Goal: Task Accomplishment & Management: Manage account settings

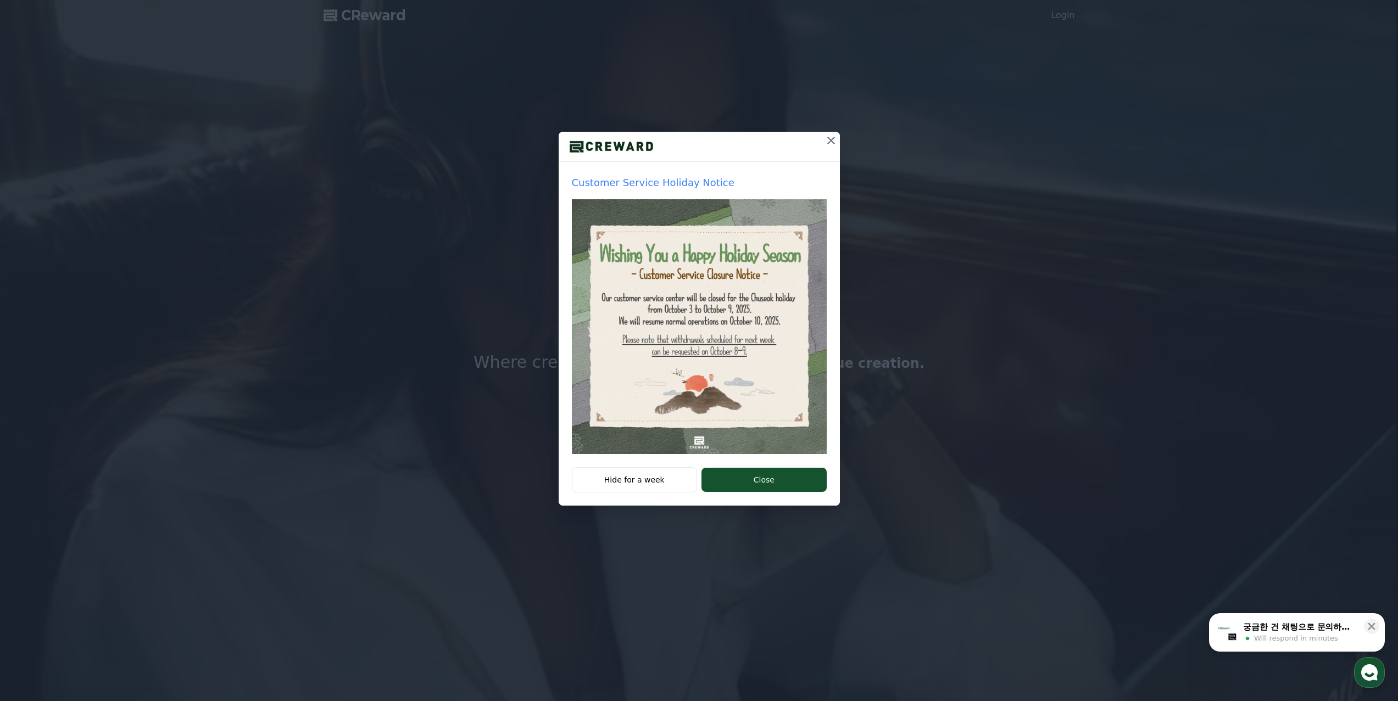
click at [828, 140] on icon at bounding box center [830, 140] width 13 height 13
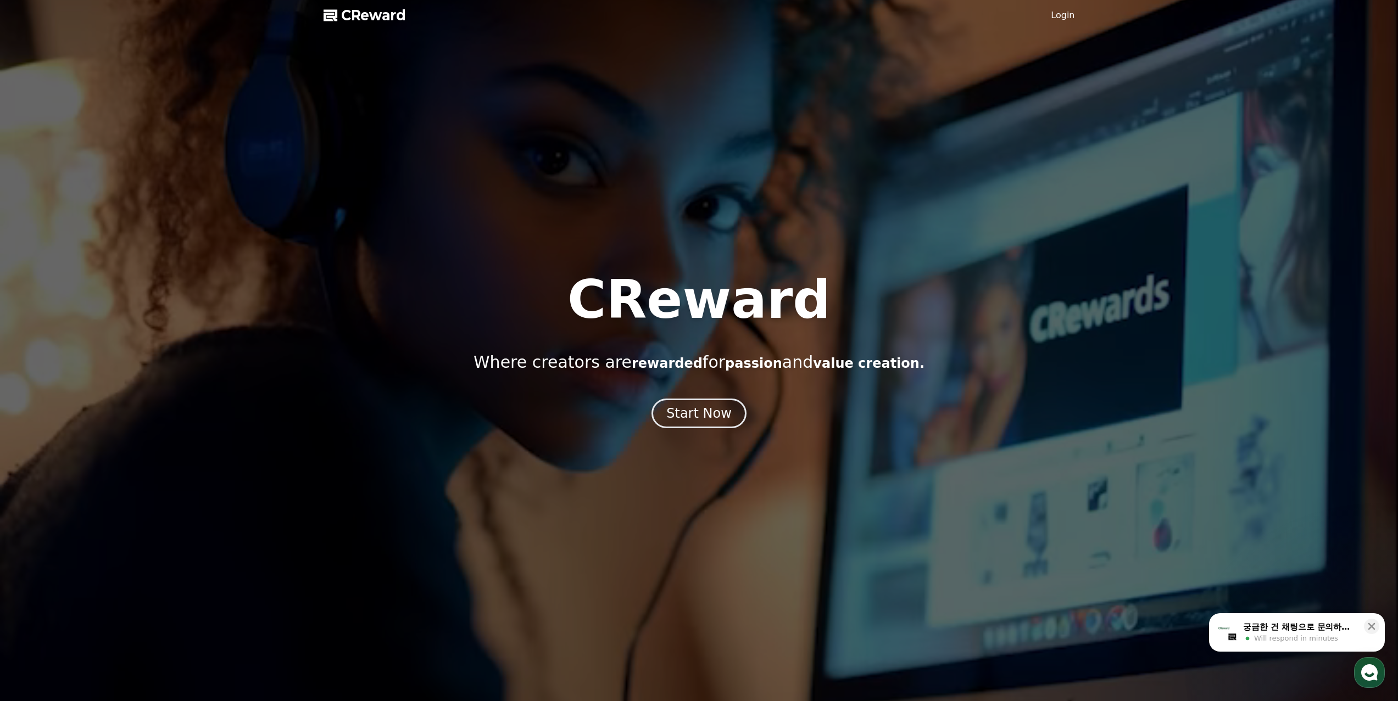
click at [1068, 19] on link "Login" at bounding box center [1063, 15] width 24 height 13
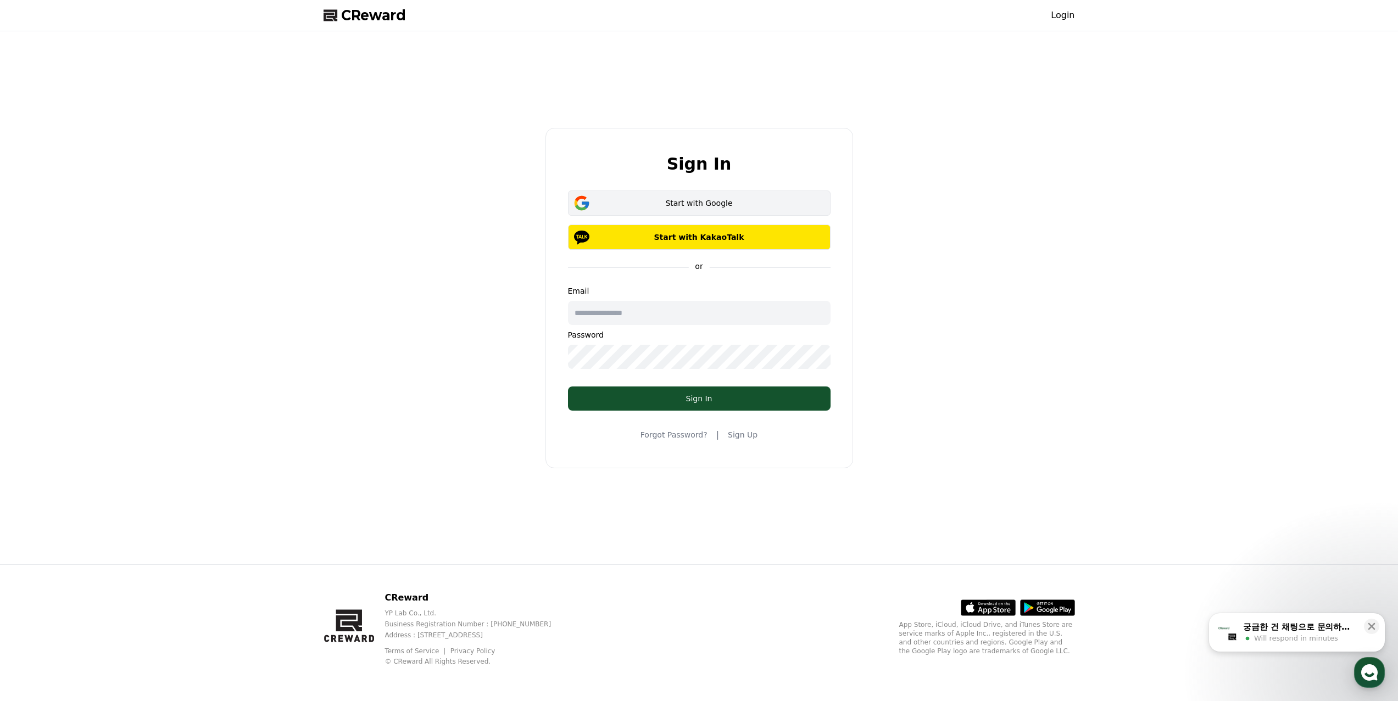
click at [737, 209] on button "Start with Google" at bounding box center [699, 203] width 263 height 25
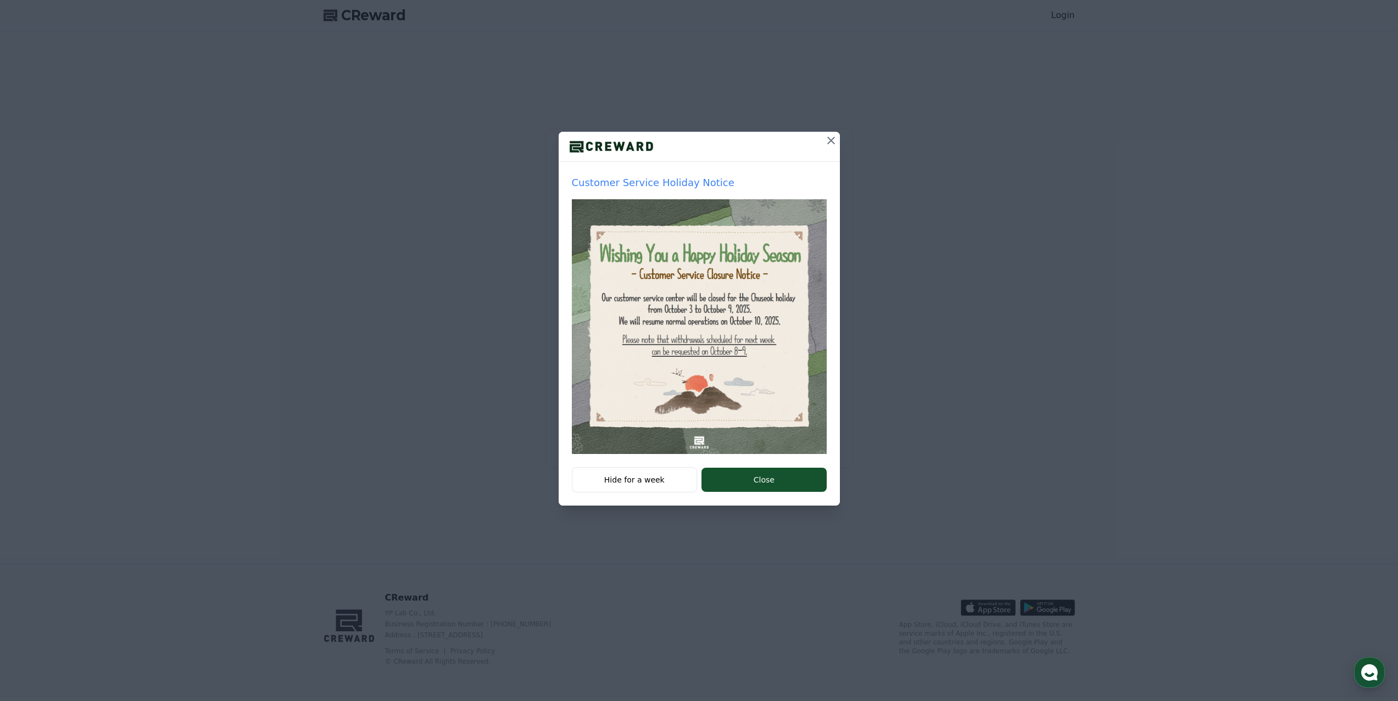
click at [825, 138] on icon at bounding box center [830, 140] width 13 height 13
